Goal: Information Seeking & Learning: Check status

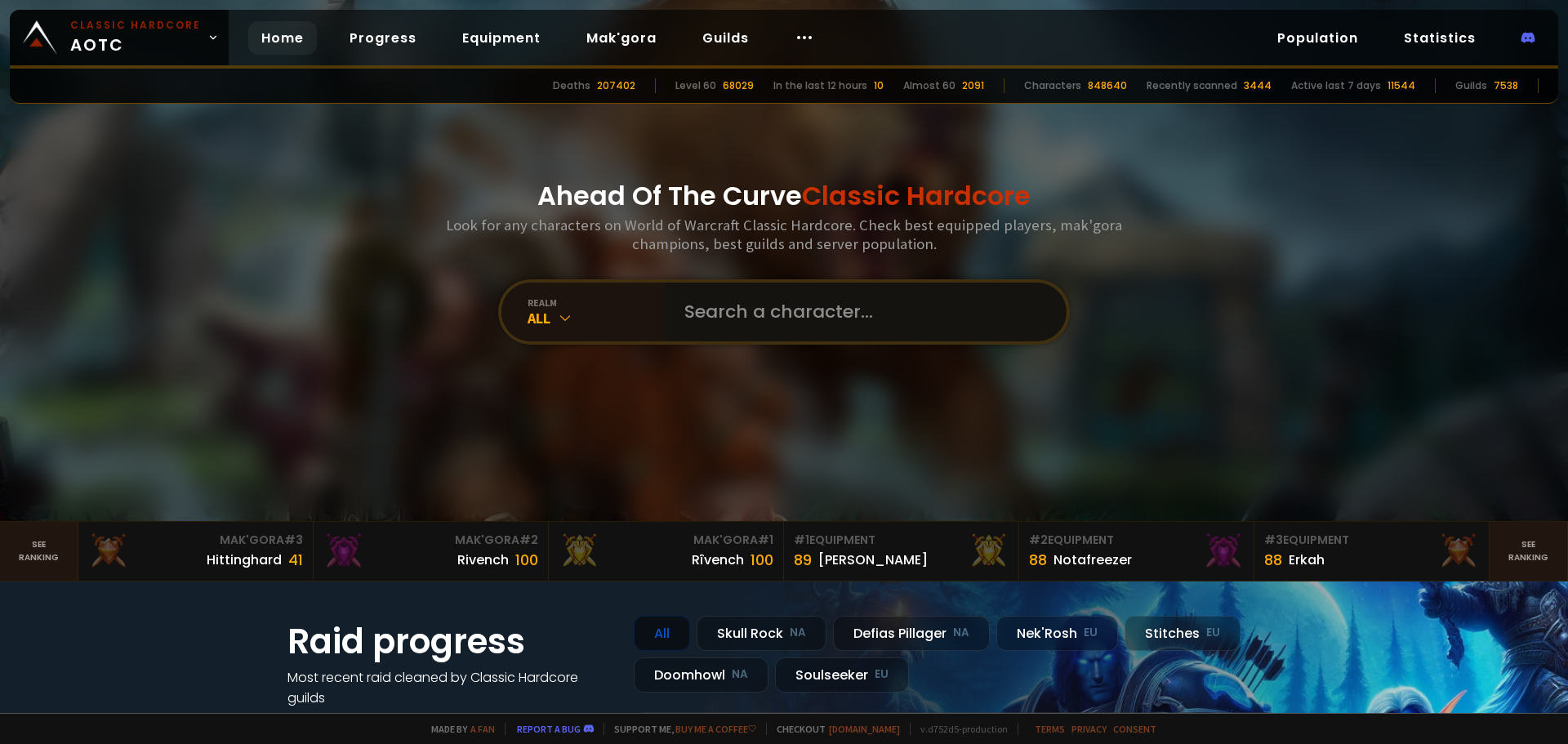
drag, startPoint x: 0, startPoint y: 0, endPoint x: 815, endPoint y: 307, distance: 870.9
click at [815, 307] on input "text" at bounding box center [861, 312] width 372 height 59
click at [836, 317] on input "text" at bounding box center [861, 312] width 372 height 59
type input "vorkerenhund"
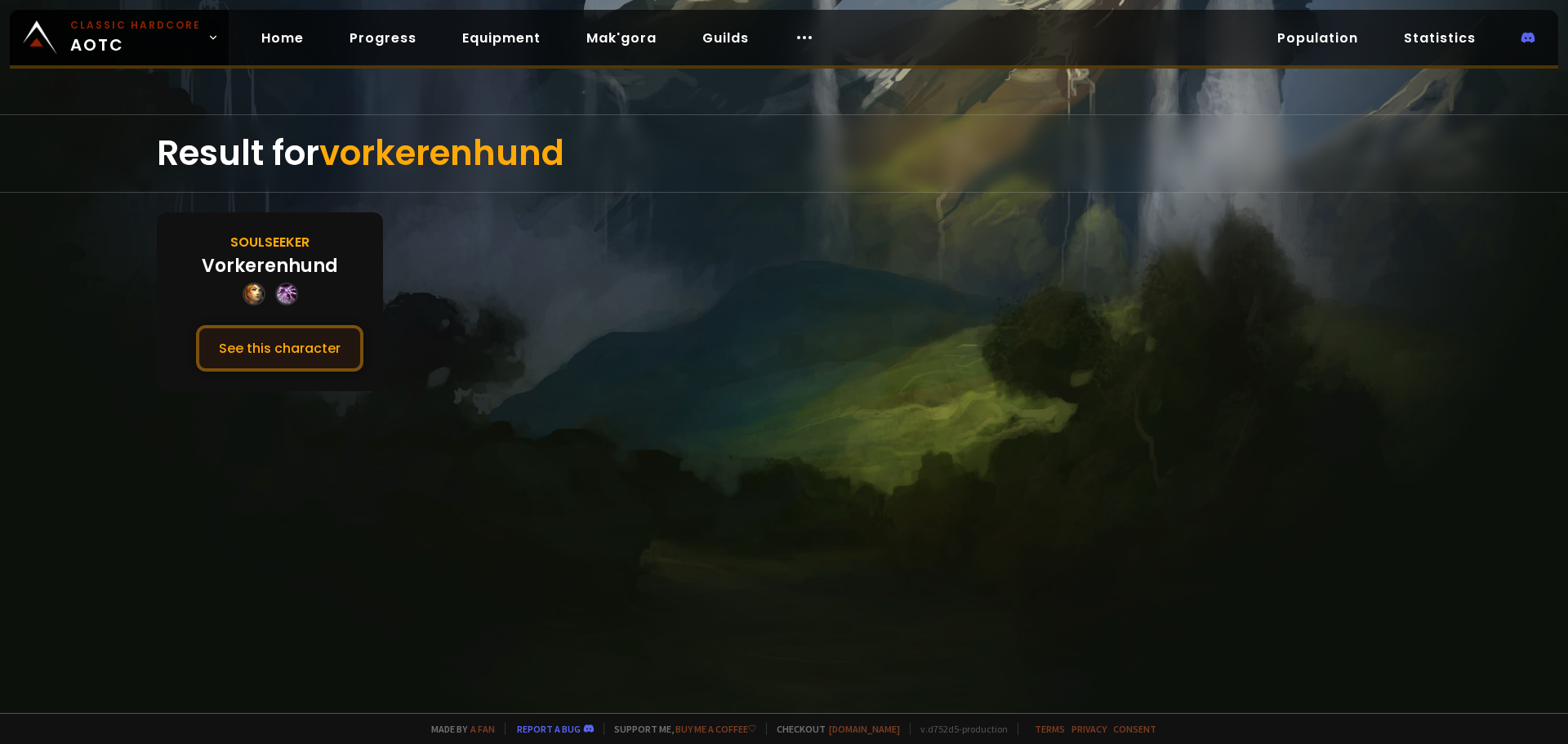
click at [300, 339] on button "See this character" at bounding box center [279, 349] width 167 height 47
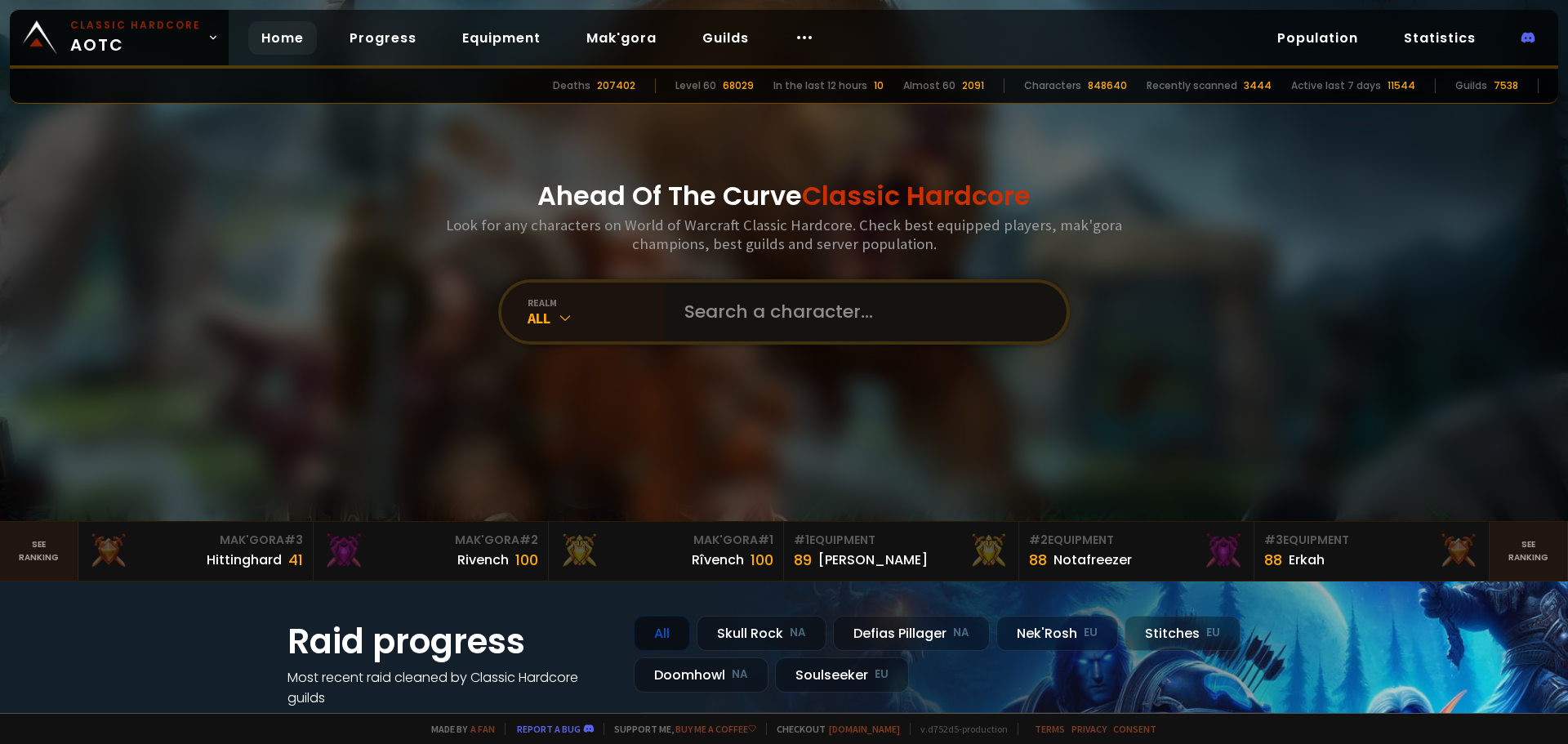
click at [764, 325] on input "text" at bounding box center [861, 312] width 372 height 59
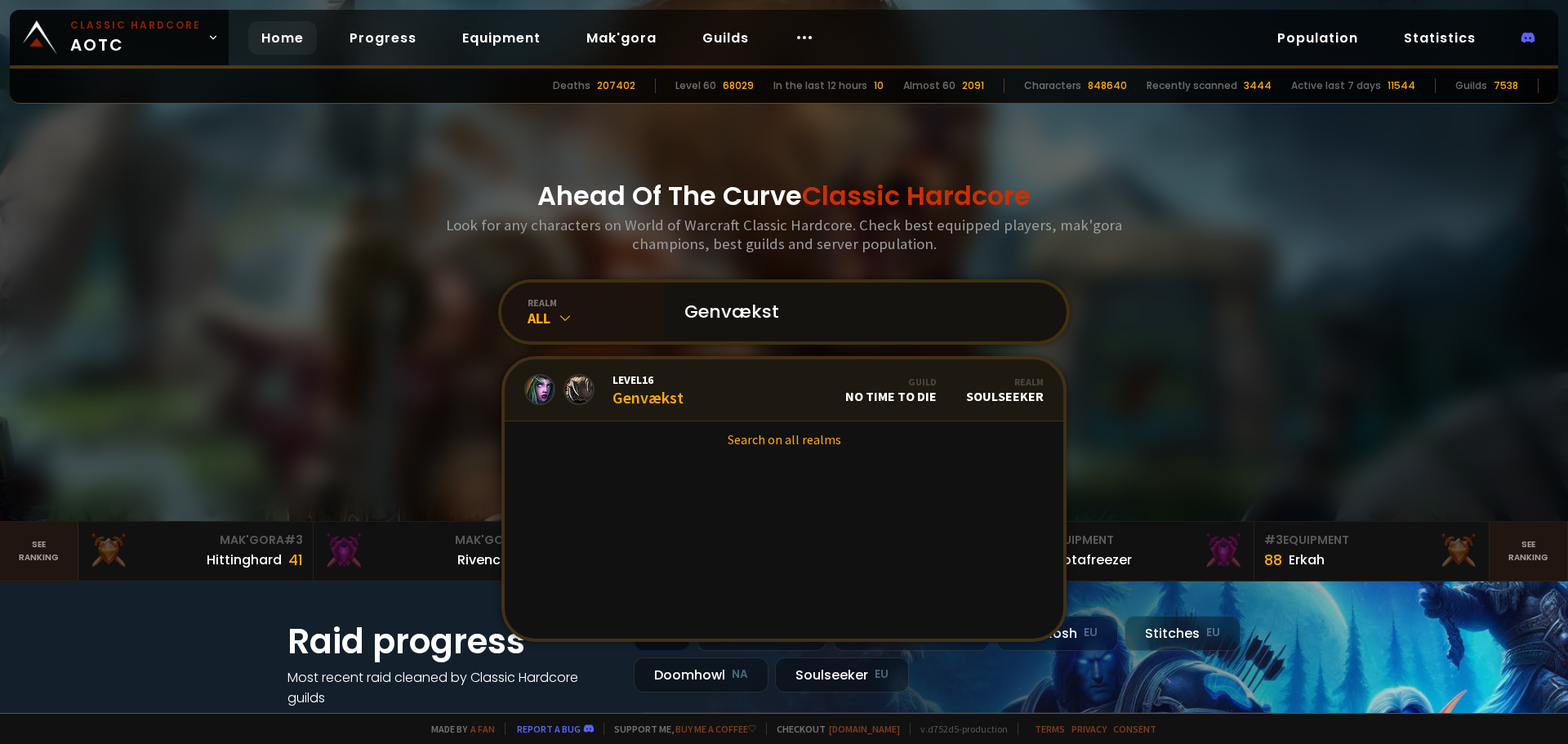
type input "Genvækst"
click at [631, 381] on span "Level 16" at bounding box center [647, 380] width 71 height 15
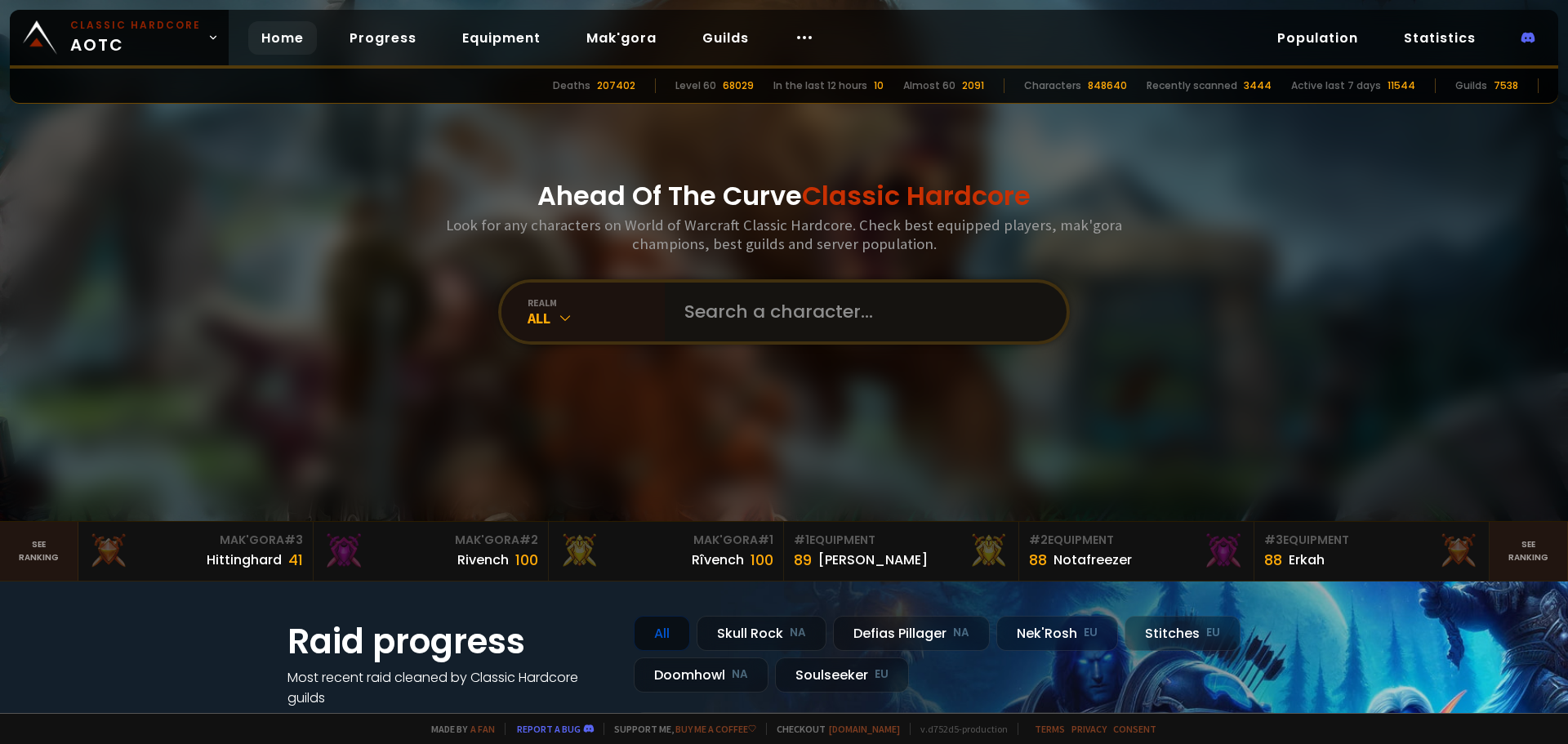
click at [770, 308] on input "text" at bounding box center [861, 312] width 372 height 59
type input "tankekontrol"
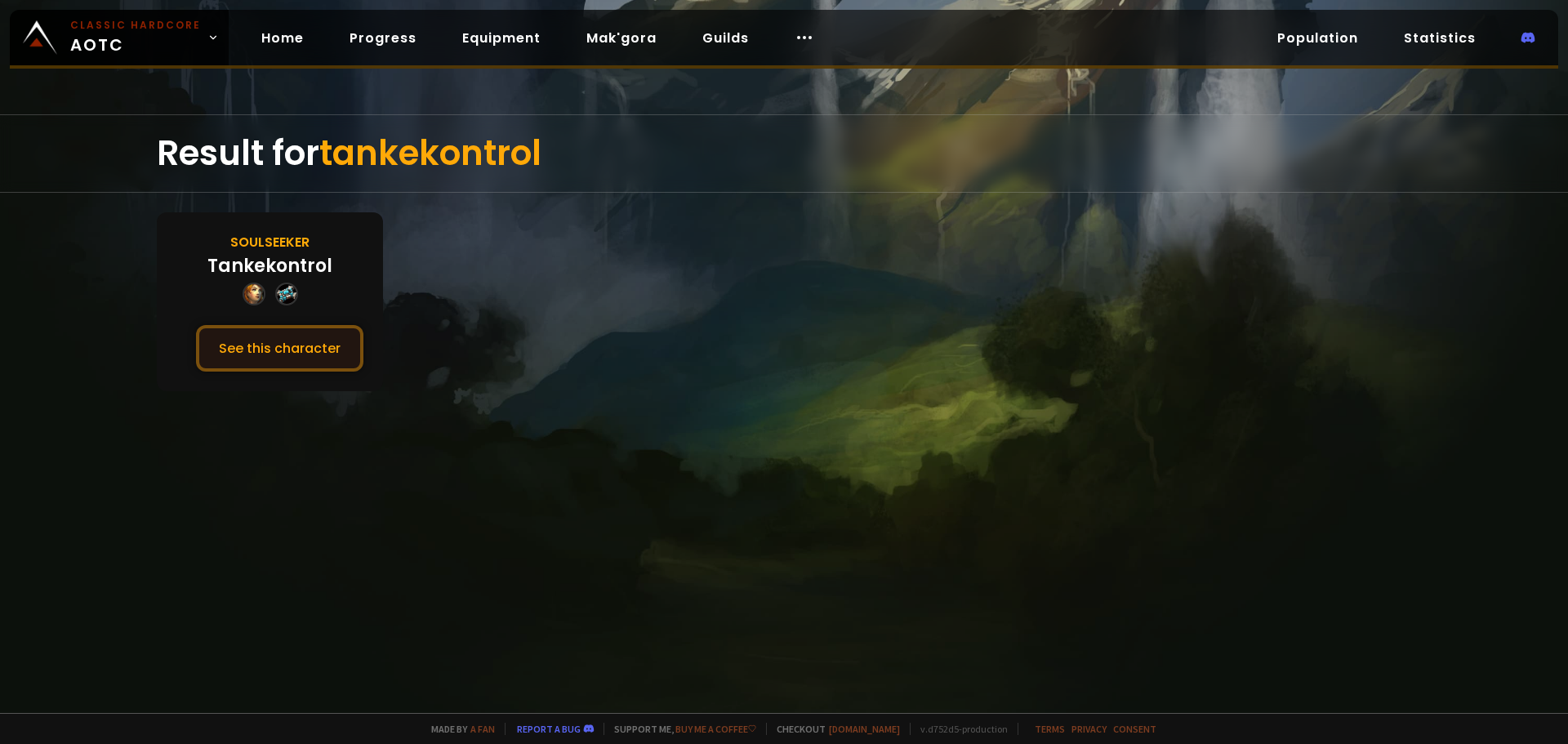
click at [257, 339] on button "See this character" at bounding box center [279, 349] width 167 height 47
